Goal: Navigation & Orientation: Find specific page/section

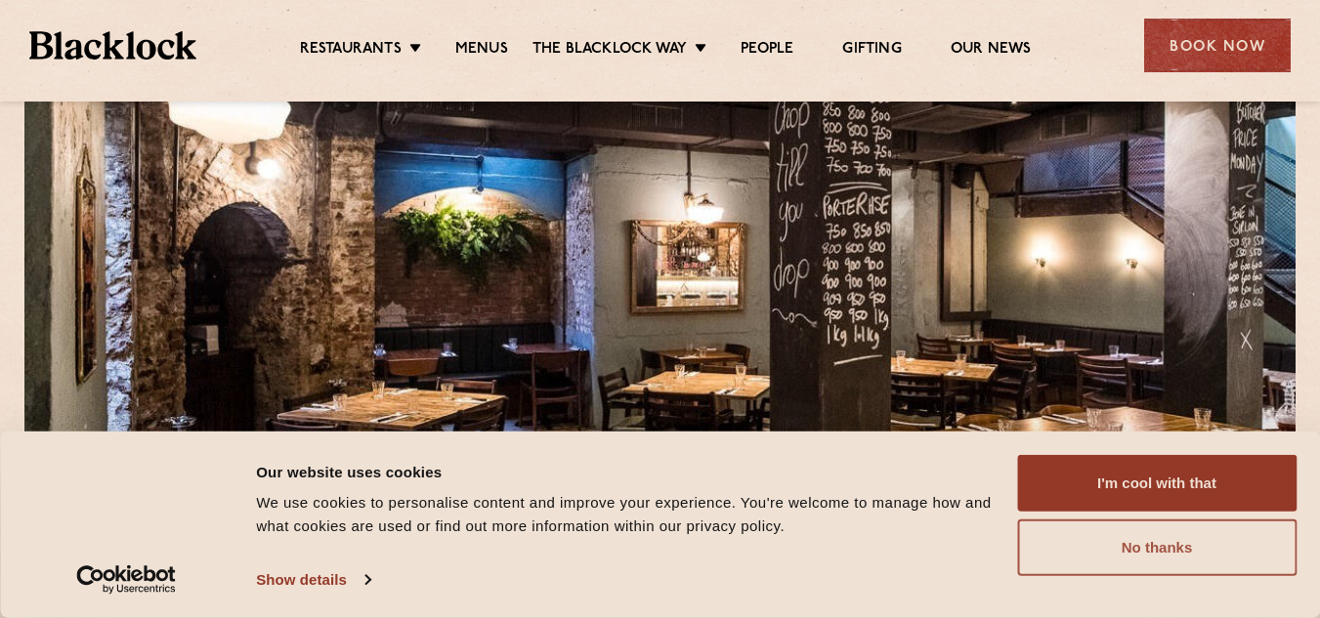
scroll to position [168, 0]
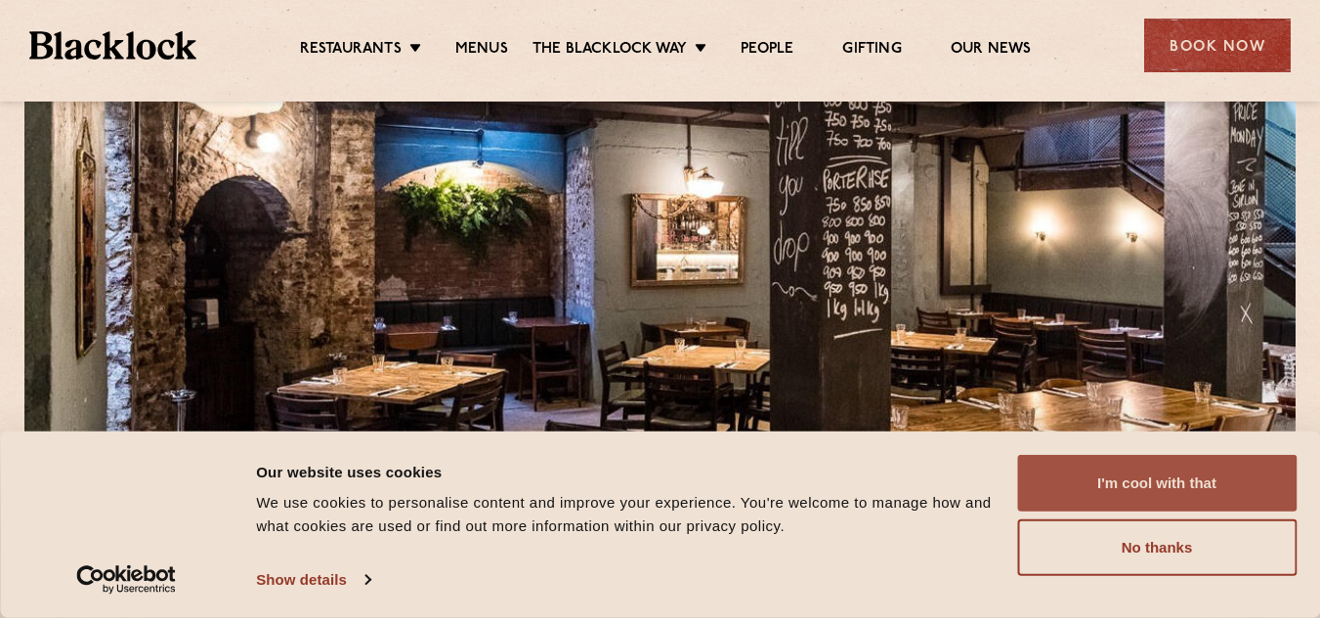
click at [1161, 489] on button "I'm cool with that" at bounding box center [1156, 483] width 279 height 57
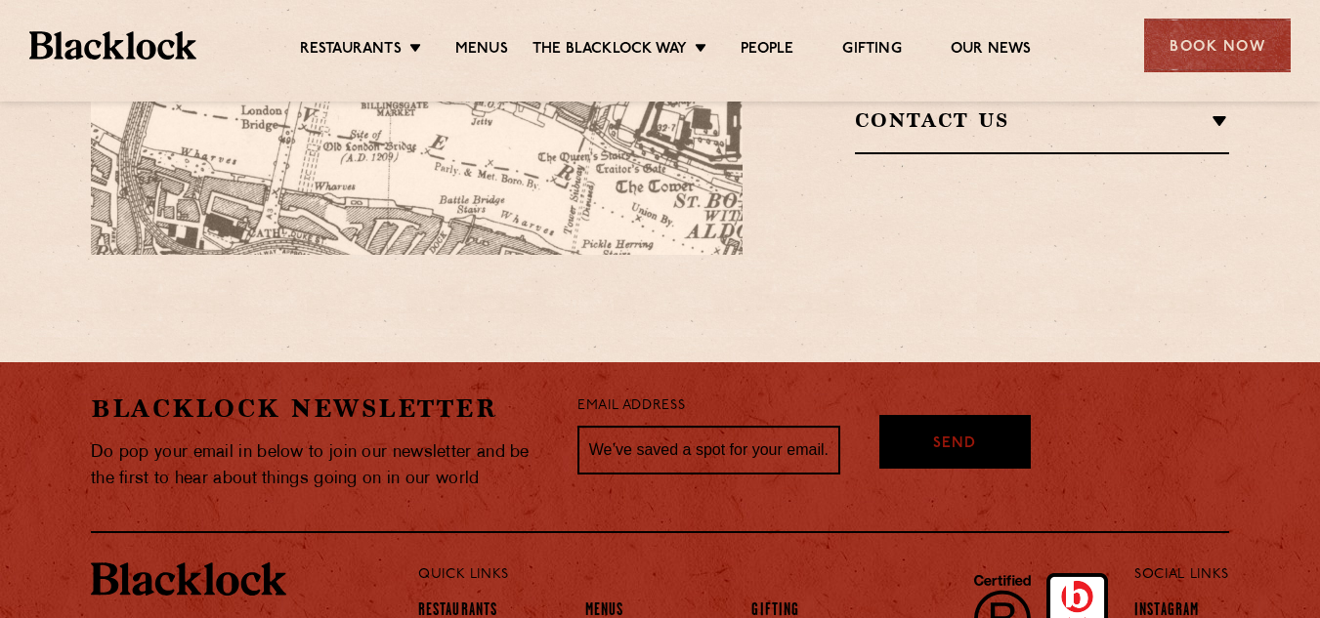
scroll to position [1759, 0]
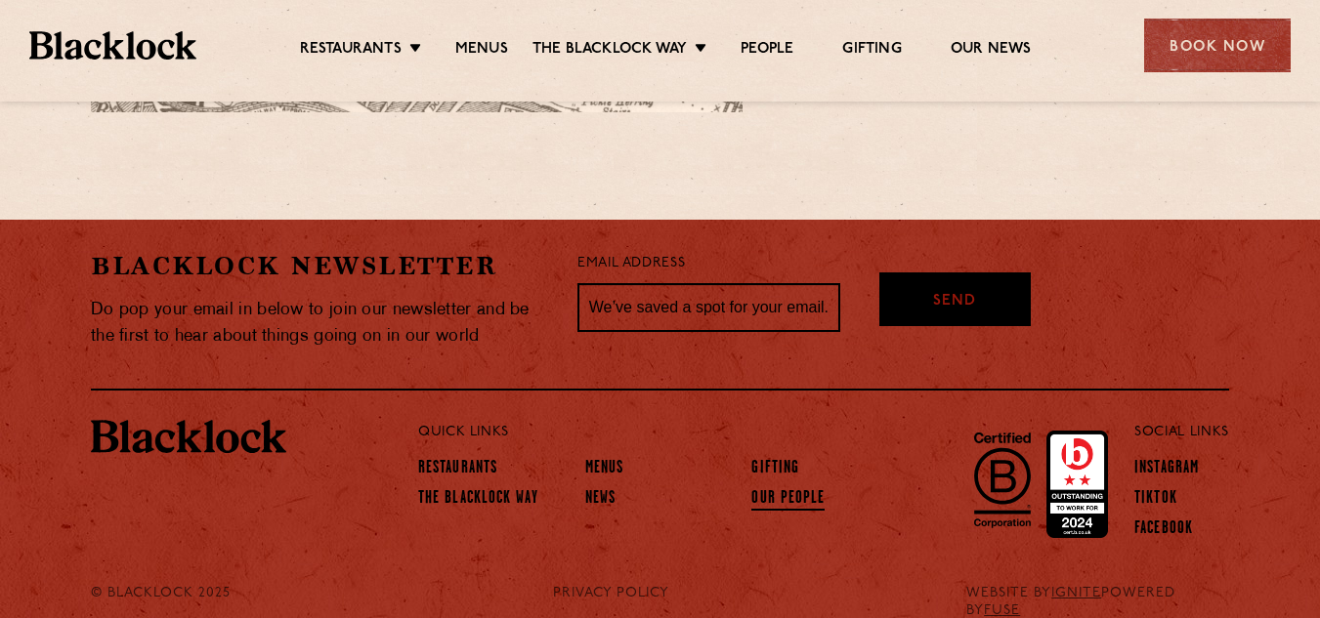
click at [806, 489] on link "Our People" at bounding box center [787, 499] width 73 height 21
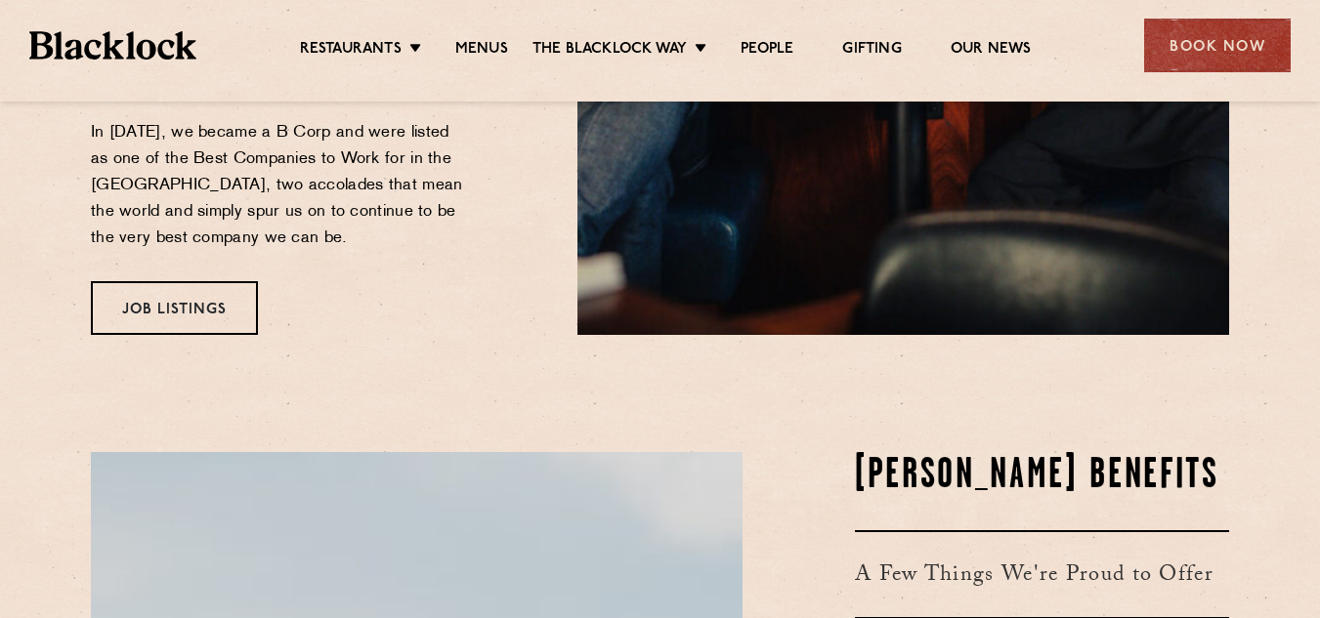
scroll to position [690, 0]
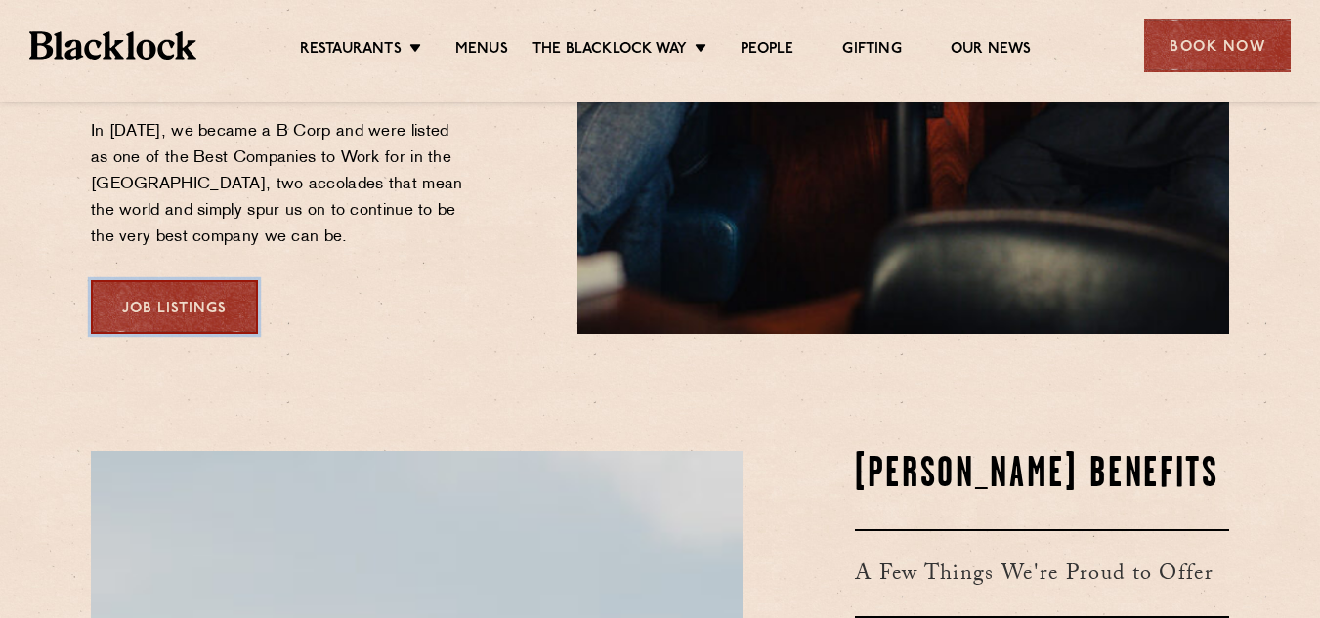
click at [184, 290] on link "Job Listings" at bounding box center [174, 307] width 167 height 54
